Goal: Task Accomplishment & Management: Use online tool/utility

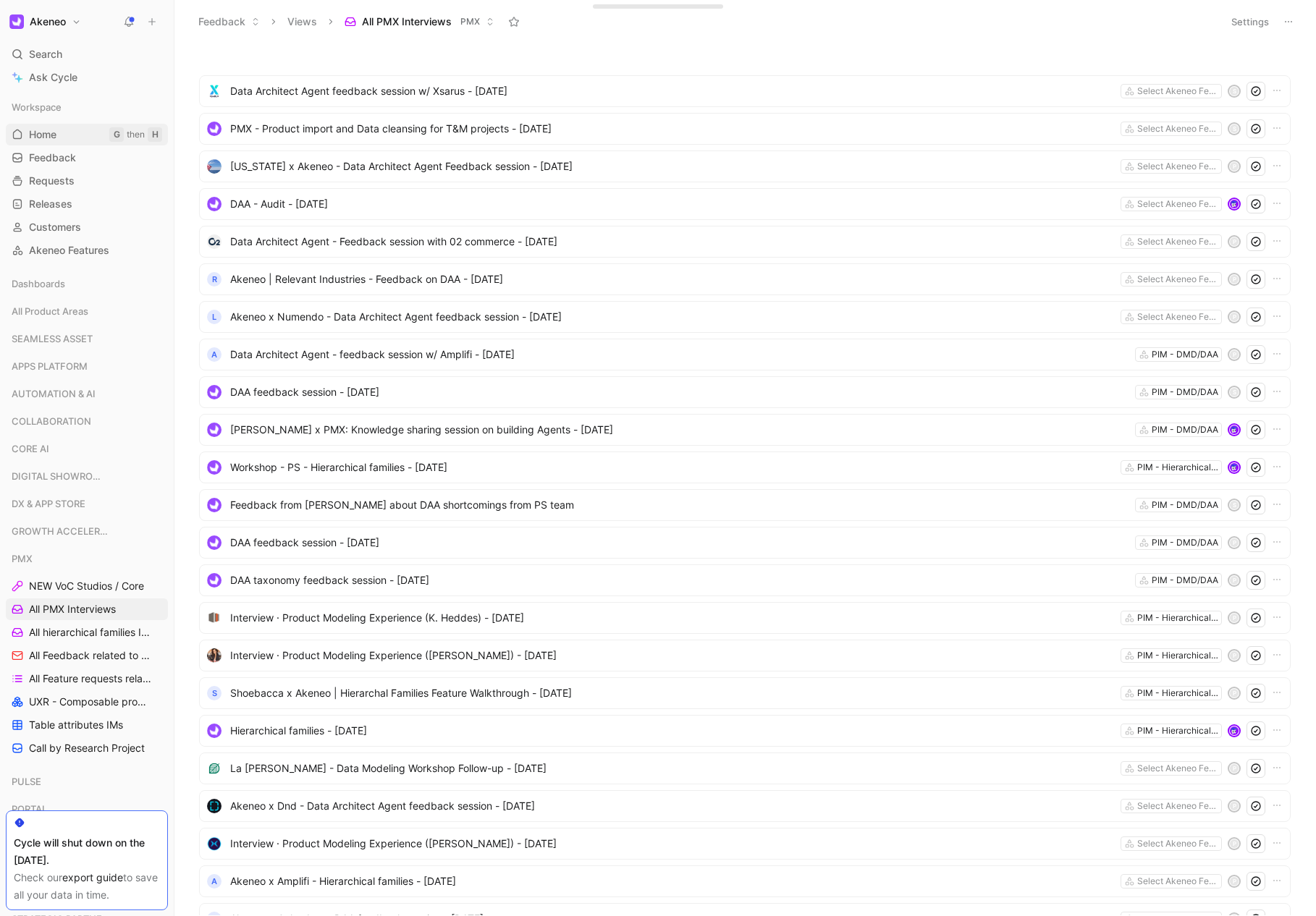
click at [54, 129] on span "Home" at bounding box center [43, 135] width 28 height 15
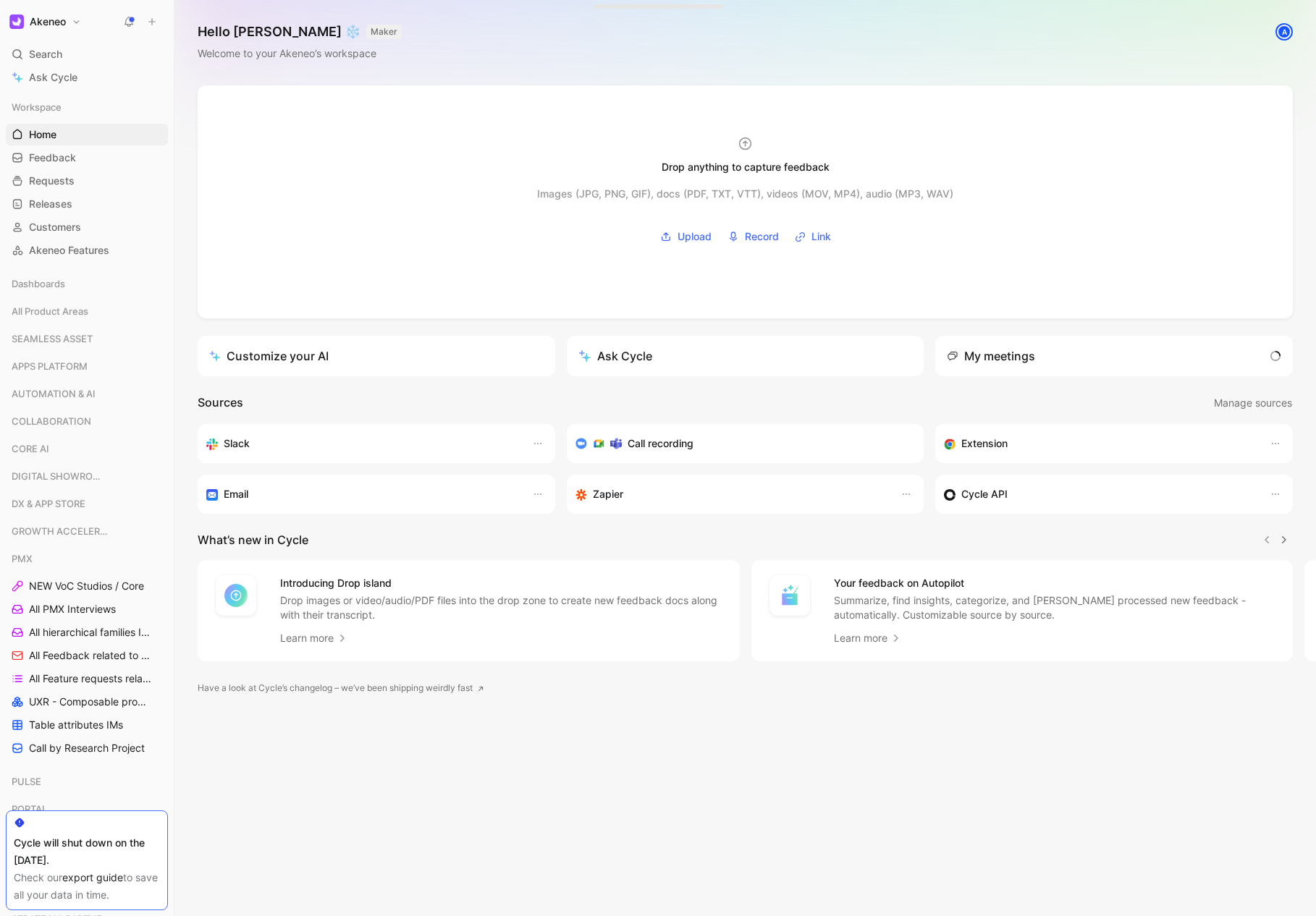
click at [1208, 359] on div "My meetings" at bounding box center [1113, 355] width 357 height 41
click at [1246, 353] on span "2 ongoing meetings" at bounding box center [1221, 356] width 112 height 18
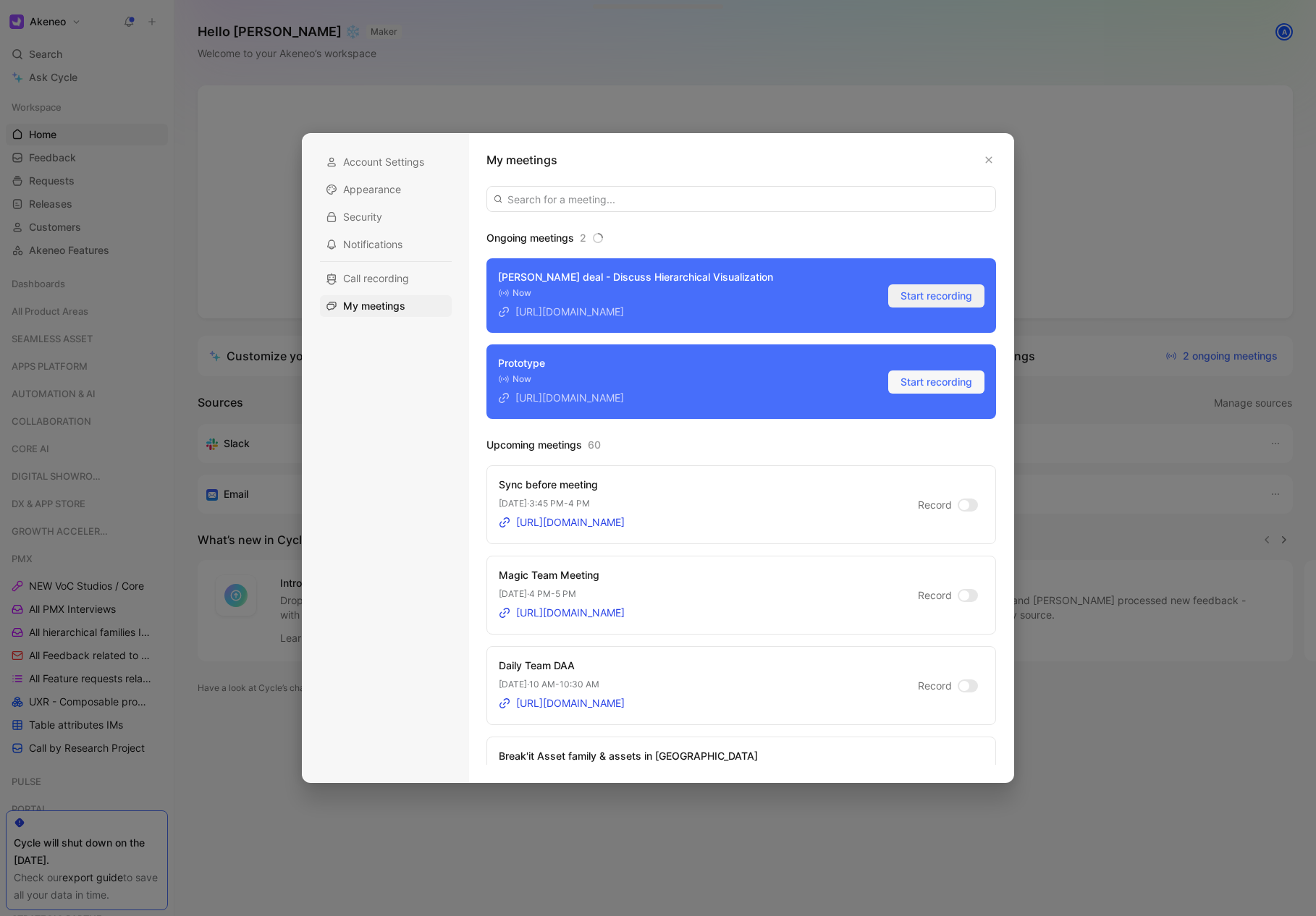
click at [917, 295] on span "Start recording" at bounding box center [936, 296] width 71 height 18
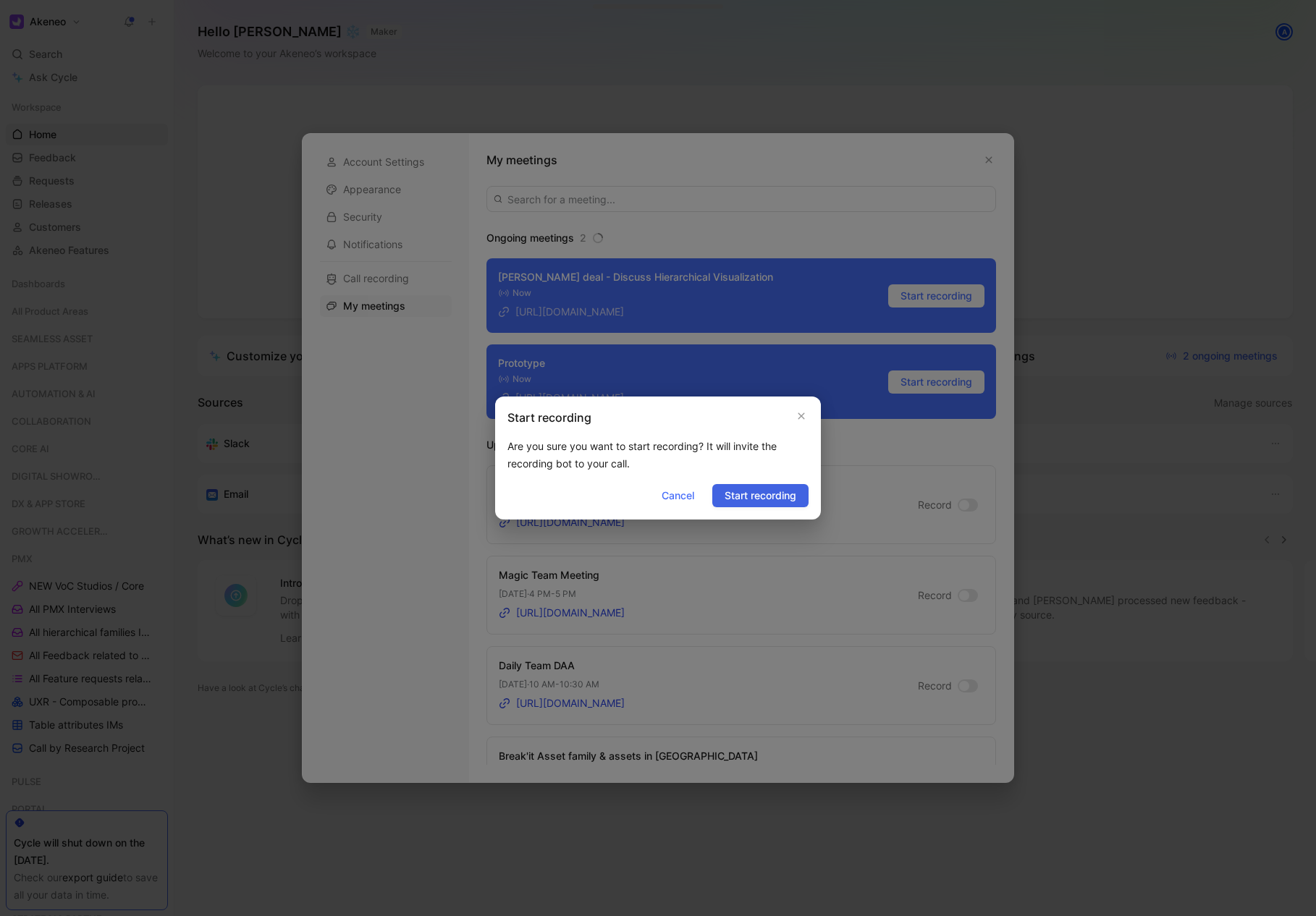
click at [741, 494] on span "Start recording" at bounding box center [760, 496] width 71 height 18
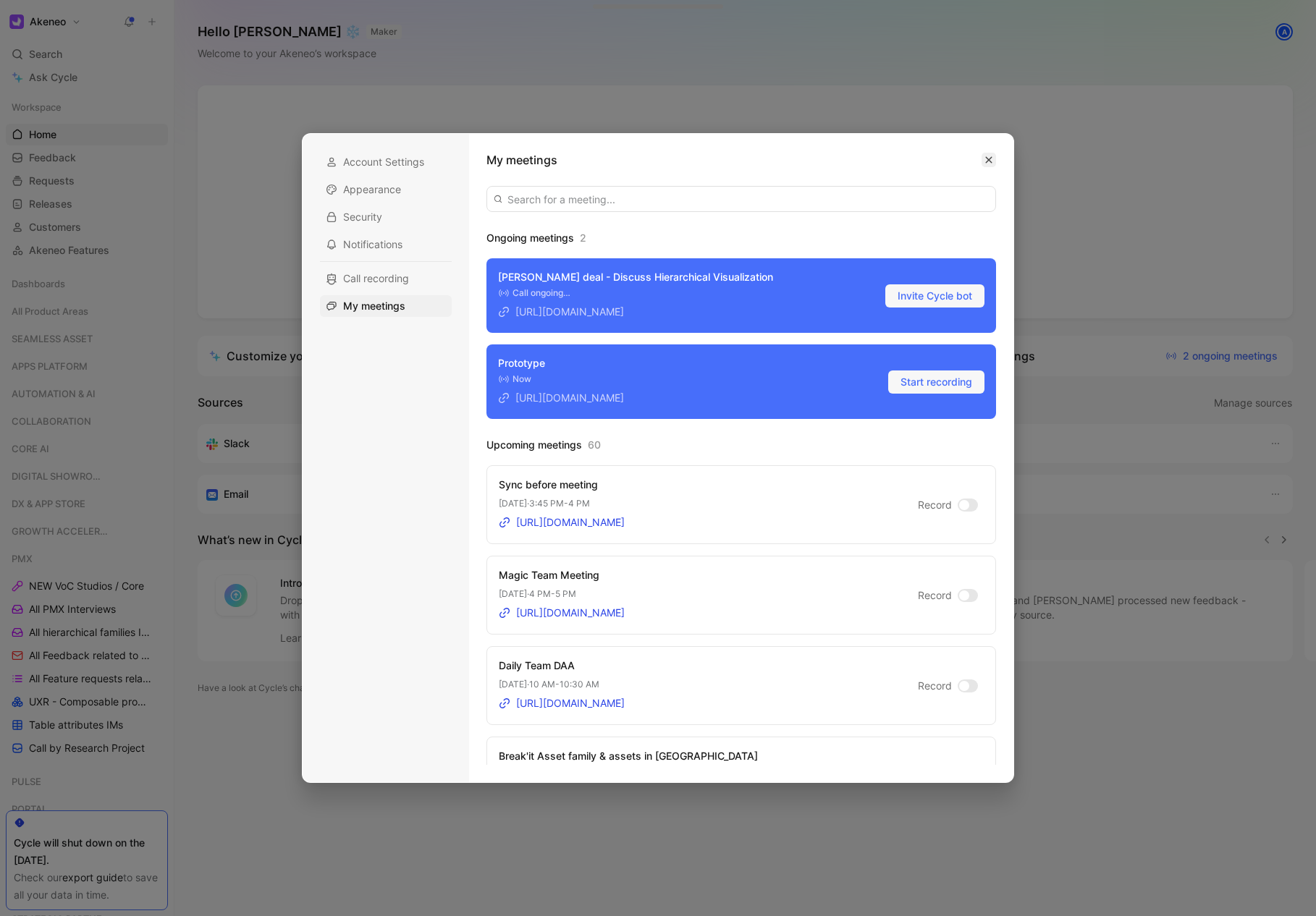
click at [990, 158] on icon "button" at bounding box center [988, 159] width 9 height 9
